Goal: Check status: Check status

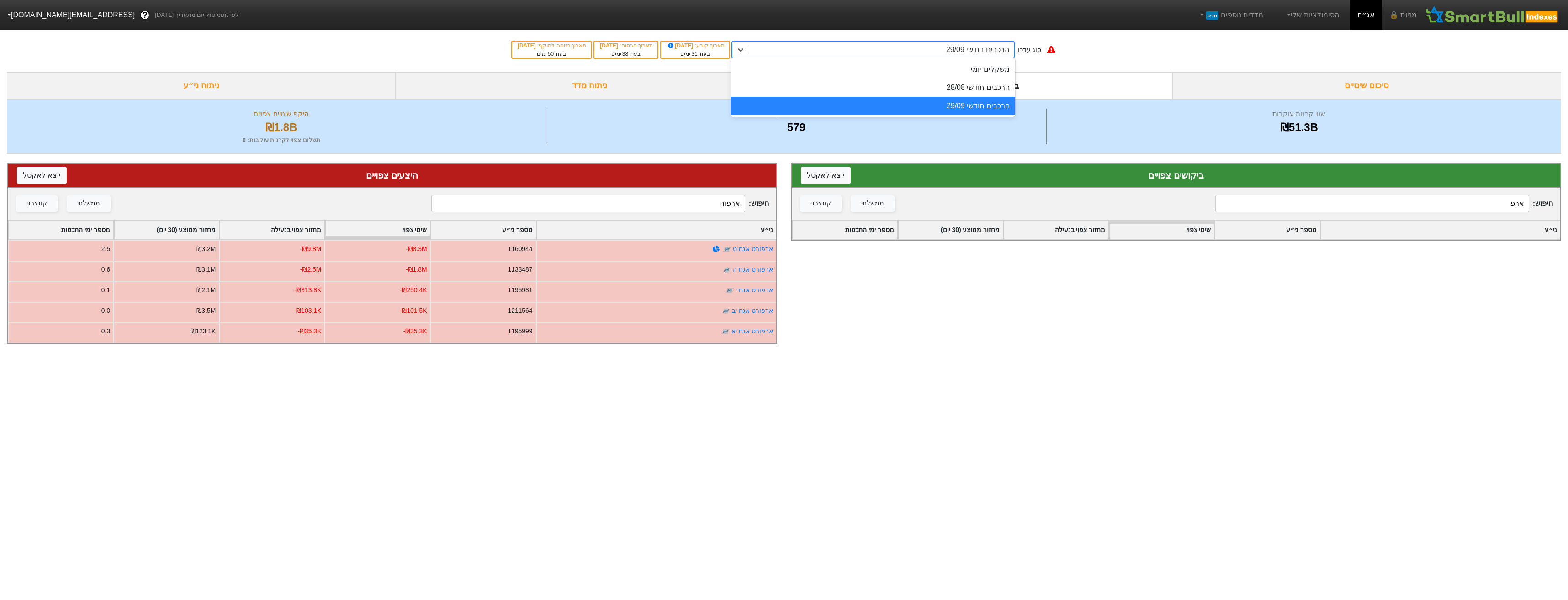
click at [985, 52] on div "הרכבים חודשי 29/09" at bounding box center [978, 50] width 63 height 11
click at [982, 89] on div "הרכבים חודשי 28/08" at bounding box center [873, 88] width 284 height 18
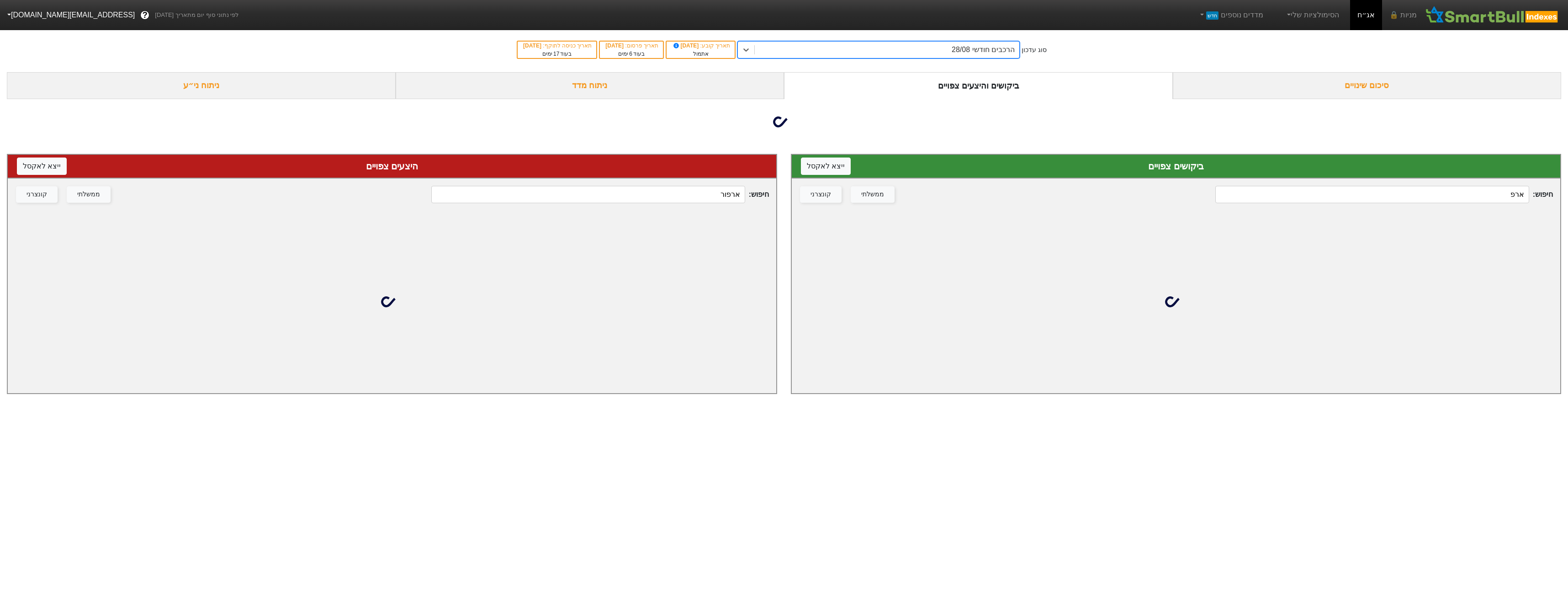
click at [695, 195] on input "ארפור" at bounding box center [588, 194] width 313 height 18
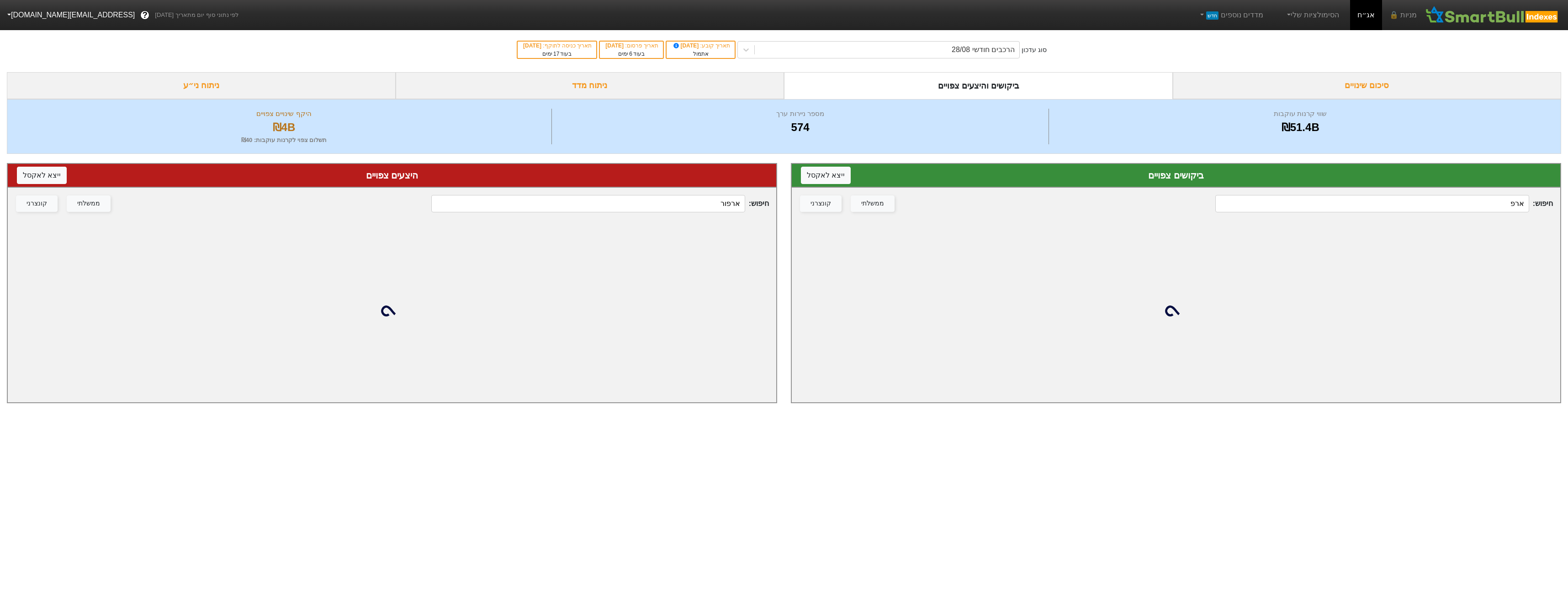
click at [695, 195] on input "ארפור" at bounding box center [588, 203] width 313 height 18
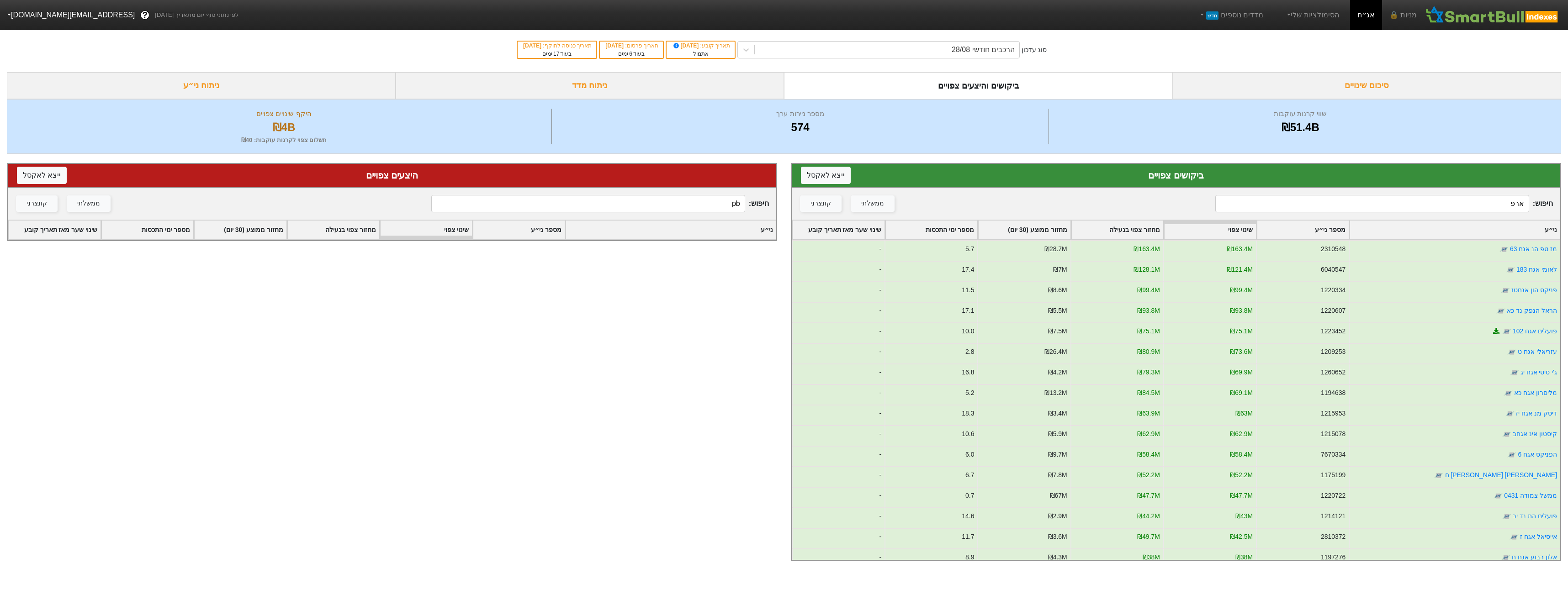
type input "p"
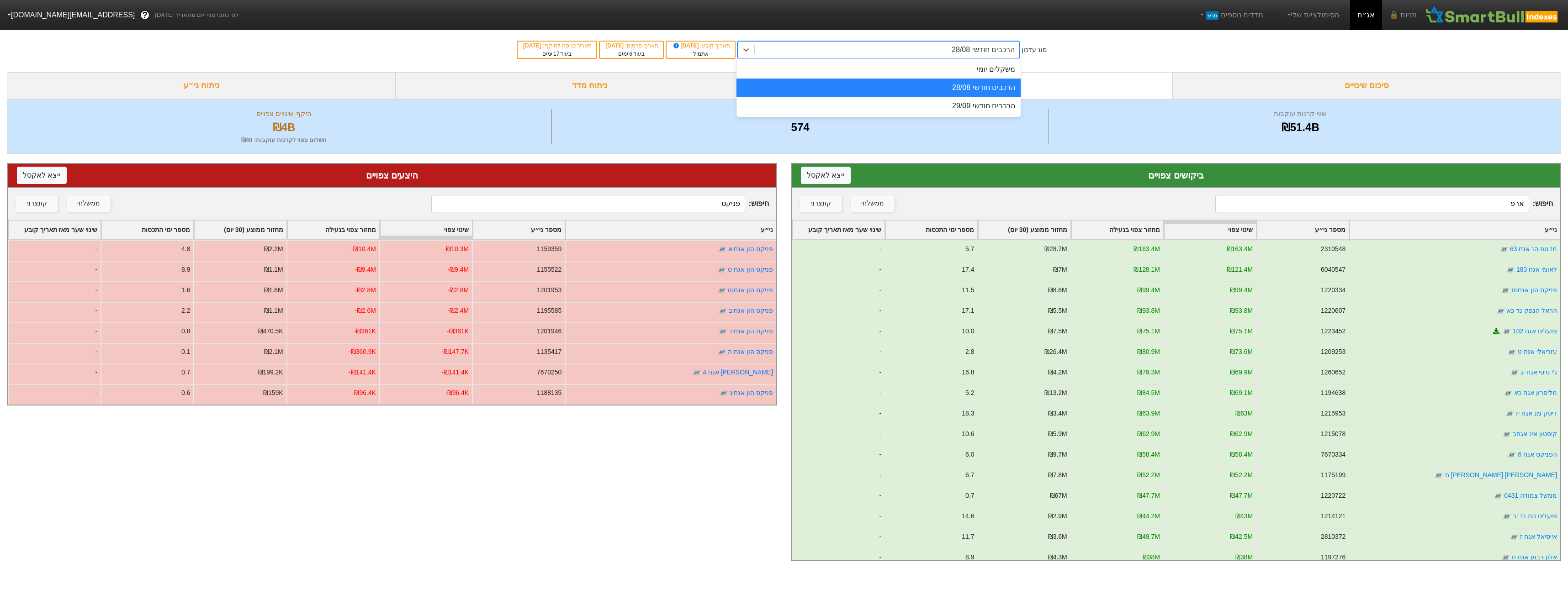
click at [931, 55] on div "הרכבים חודשי 28/08" at bounding box center [887, 49] width 265 height 16
click at [945, 100] on div "הרכבים חודשי 29/09" at bounding box center [878, 106] width 284 height 18
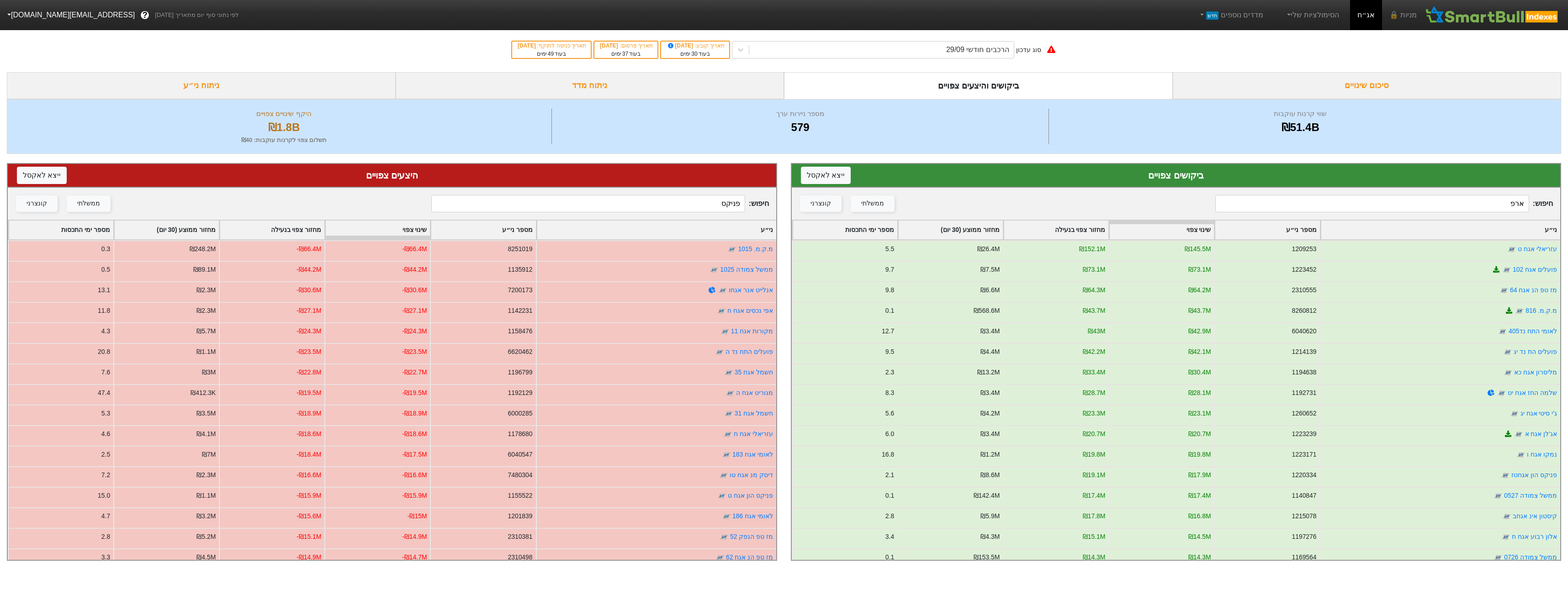
click at [713, 208] on input "פניקס" at bounding box center [588, 203] width 313 height 18
type input "פניקס"
